Goal: Information Seeking & Learning: Find specific fact

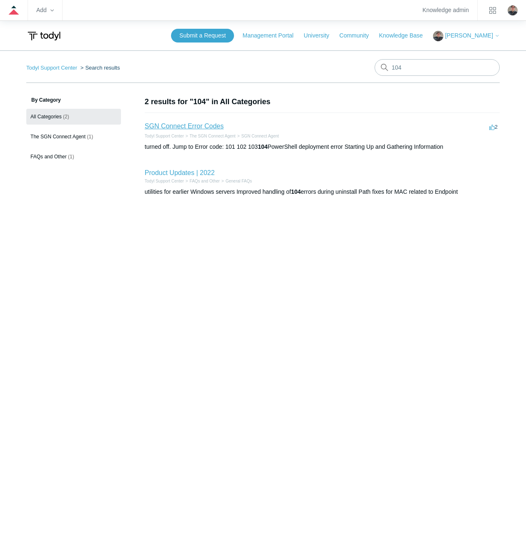
click at [177, 125] on link "SGN Connect Error Codes" at bounding box center [184, 126] width 79 height 7
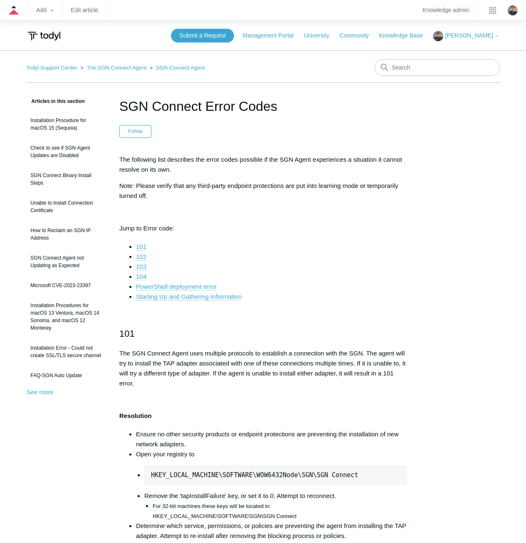
click at [139, 275] on link "104" at bounding box center [141, 277] width 10 height 8
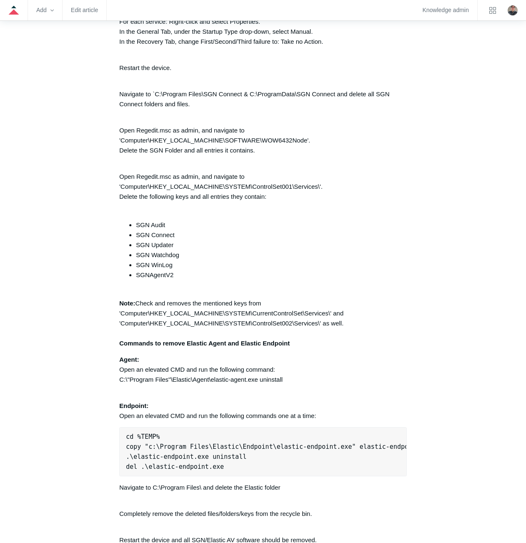
scroll to position [1983, 0]
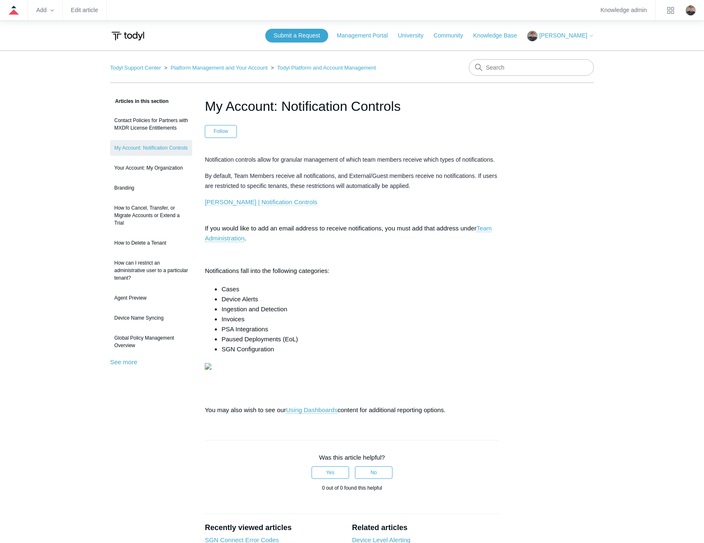
click at [259, 203] on link "Todyl | Notification Controls" at bounding box center [261, 203] width 113 height 8
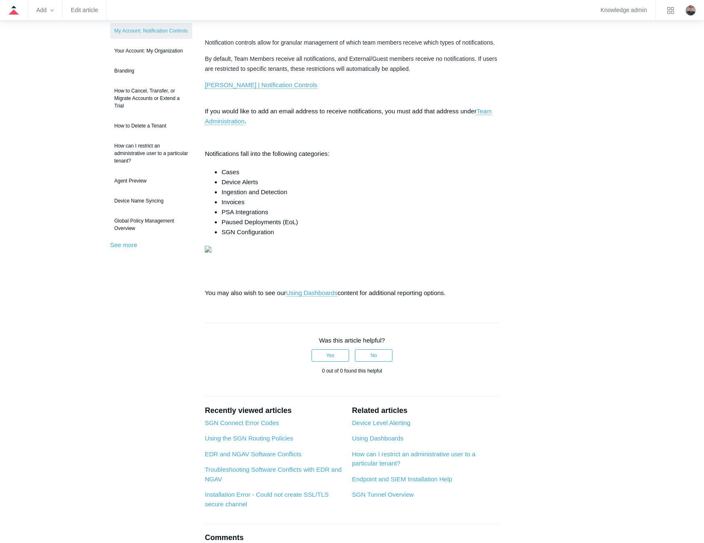
scroll to position [125, 0]
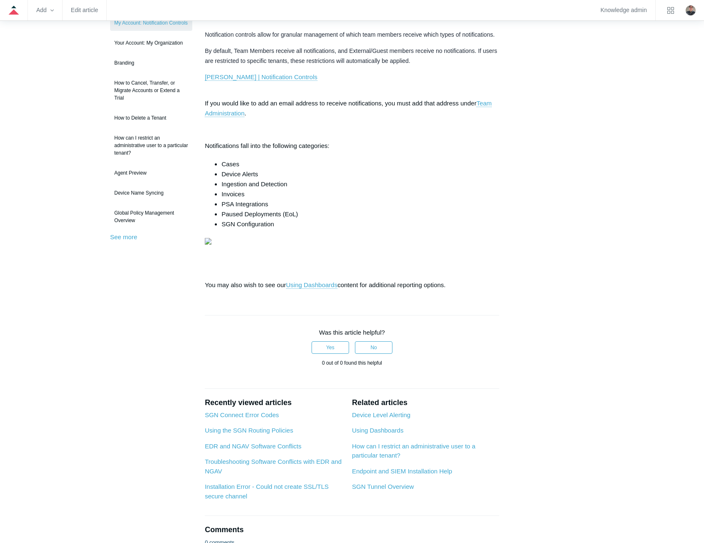
drag, startPoint x: 336, startPoint y: 350, endPoint x: 181, endPoint y: 362, distance: 155.2
click at [181, 362] on aside "Articles in this section Contact Policies for Partners with MXDR License Entitl…" at bounding box center [151, 266] width 82 height 591
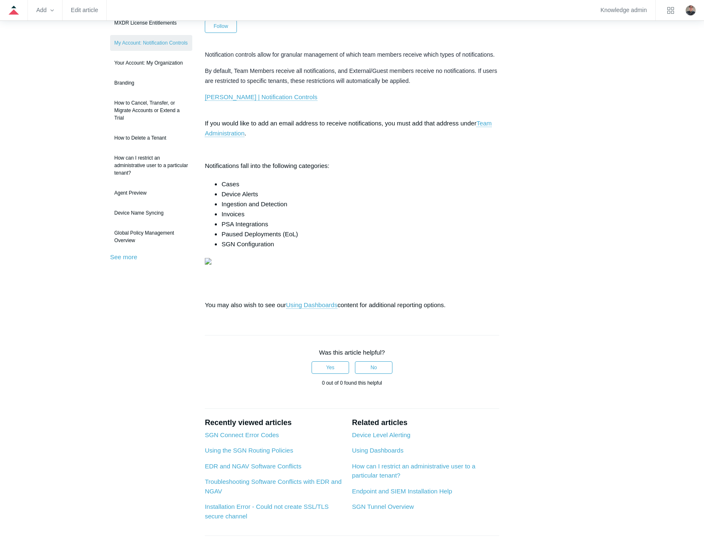
scroll to position [0, 0]
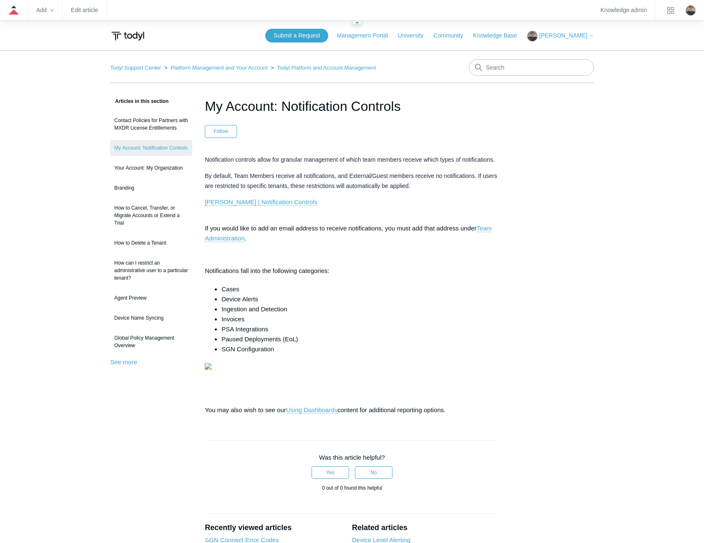
click at [75, 14] on zd-hc-navbar "Add Edit article Knowledge admin" at bounding box center [352, 10] width 704 height 21
click at [76, 13] on link "Edit article" at bounding box center [84, 10] width 27 height 5
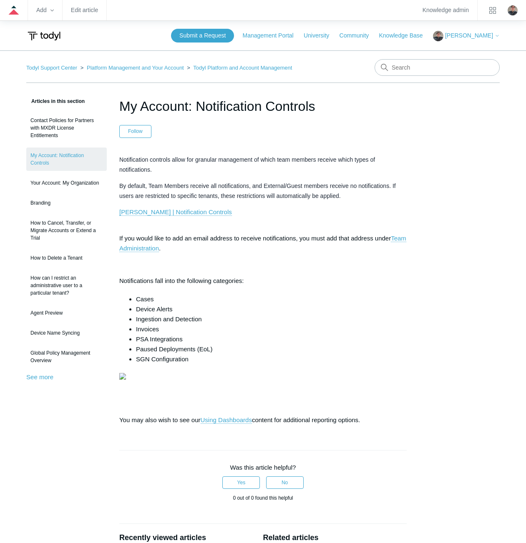
click at [283, 249] on p "If you would like to add an email address to receive notifications, you must ad…" at bounding box center [262, 239] width 287 height 30
click at [185, 211] on link "Todyl | Notification Controls" at bounding box center [175, 213] width 113 height 8
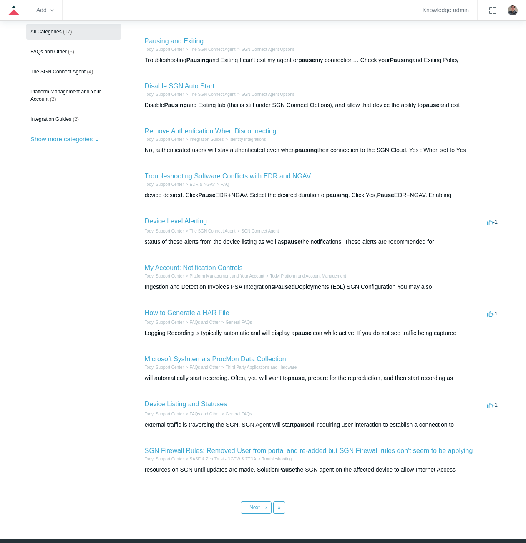
scroll to position [114, 0]
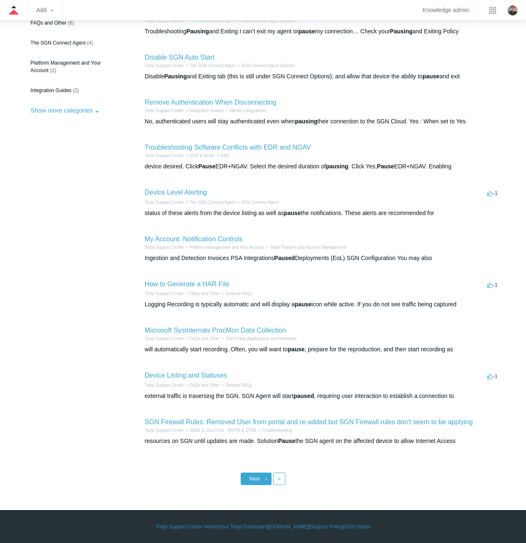
click at [253, 480] on span "Next" at bounding box center [254, 479] width 10 height 6
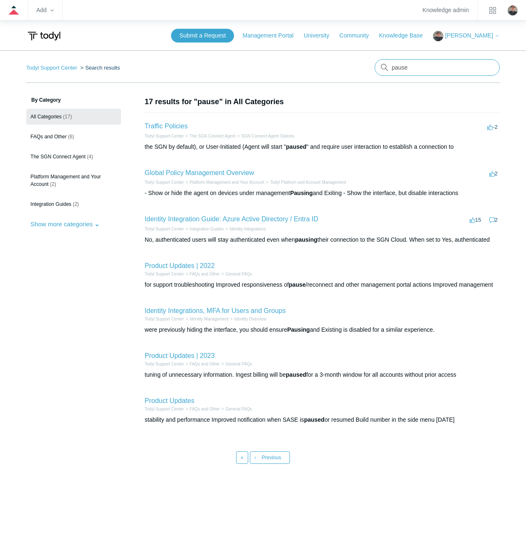
click at [411, 63] on input "pause" at bounding box center [437, 67] width 125 height 17
type input "paused by administrator"
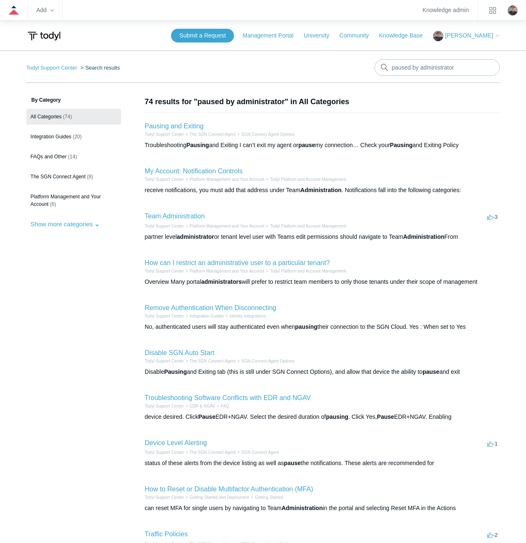
click at [73, 337] on aside "By Category All Categories (74) Integration Guides (20) FAQs and Other (14) The…" at bounding box center [73, 333] width 95 height 474
drag, startPoint x: 3, startPoint y: 176, endPoint x: 63, endPoint y: 317, distance: 153.0
click at [63, 317] on aside "By Category All Categories (74) Integration Guides (20) FAQs and Other (14) The…" at bounding box center [73, 333] width 95 height 474
